Goal: Check status

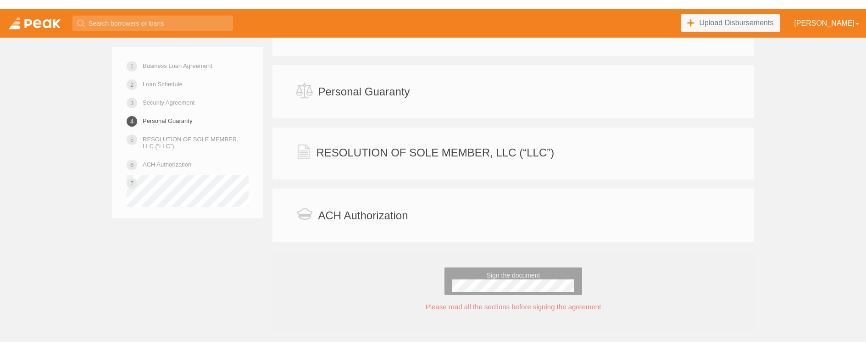
scroll to position [1997, 0]
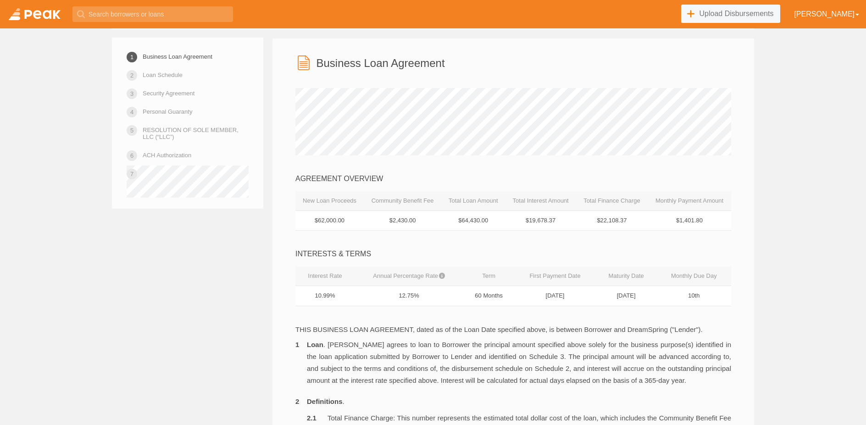
scroll to position [0, 0]
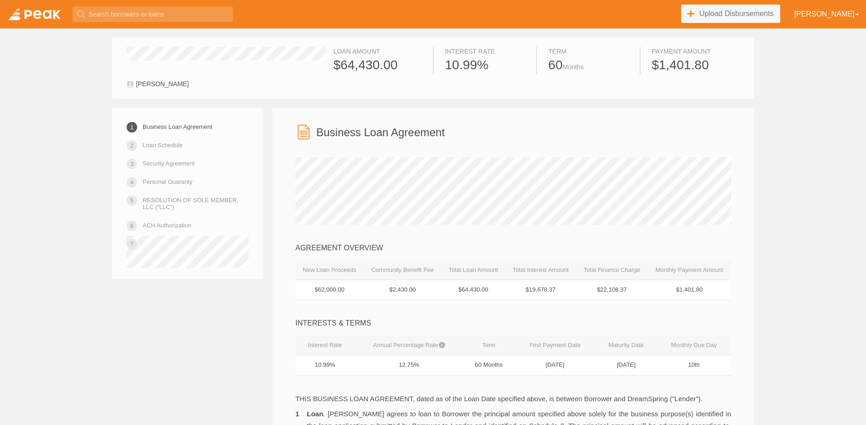
click at [36, 15] on link at bounding box center [34, 14] width 69 height 28
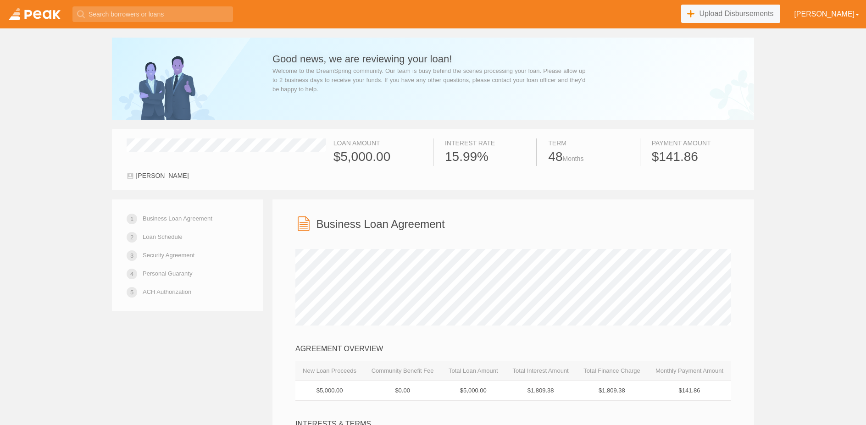
click at [30, 16] on link at bounding box center [34, 14] width 69 height 28
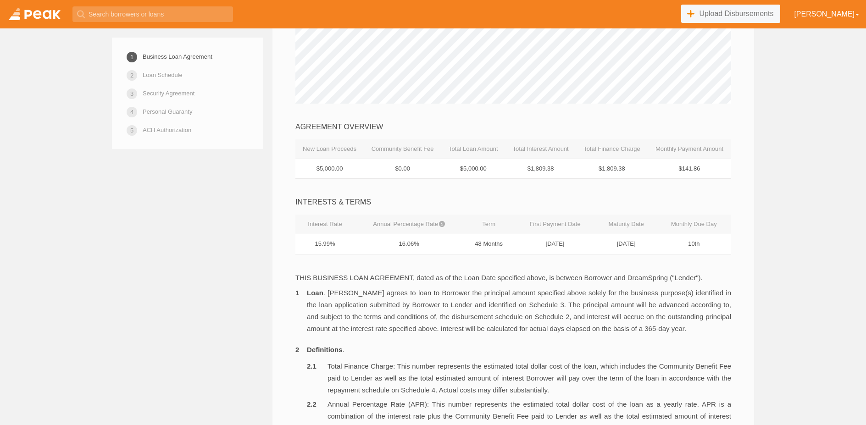
scroll to position [247, 0]
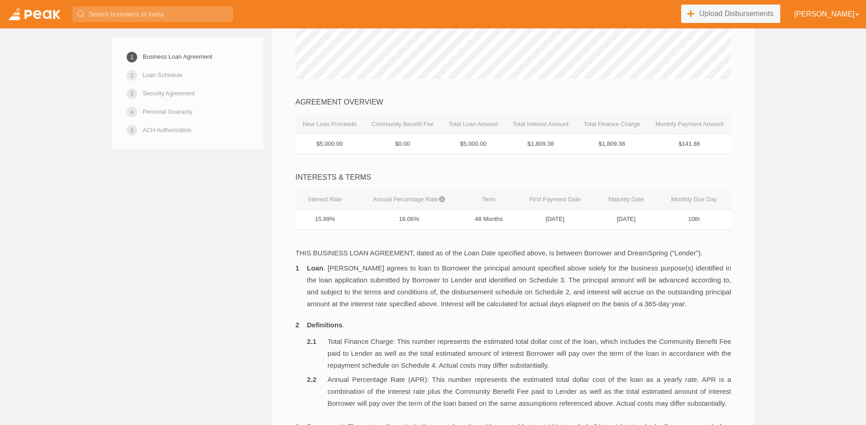
click at [170, 131] on link "ACH Authorization" at bounding box center [167, 130] width 49 height 16
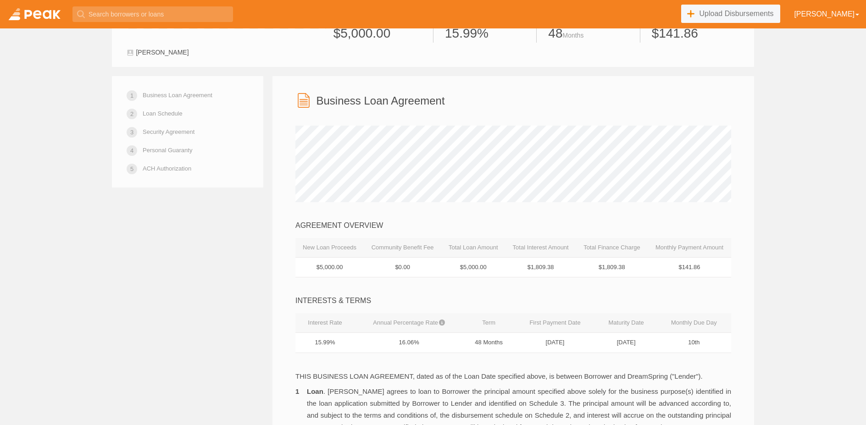
scroll to position [0, 0]
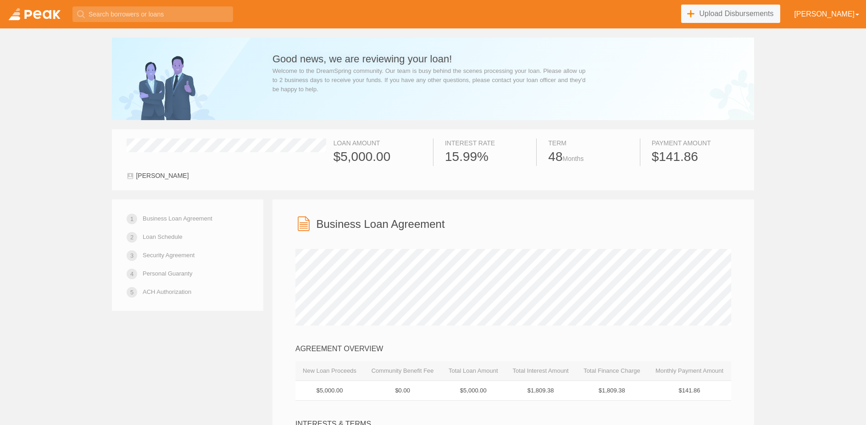
click at [38, 20] on link at bounding box center [34, 14] width 69 height 28
